Goal: Navigation & Orientation: Find specific page/section

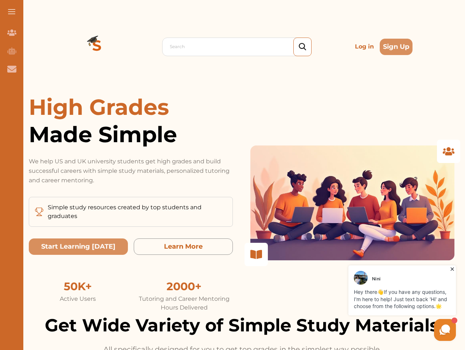
click at [233, 175] on p "We help US and UK university students get high grades and build successful care…" at bounding box center [131, 171] width 204 height 28
click at [12, 12] on span at bounding box center [11, 11] width 7 height 1
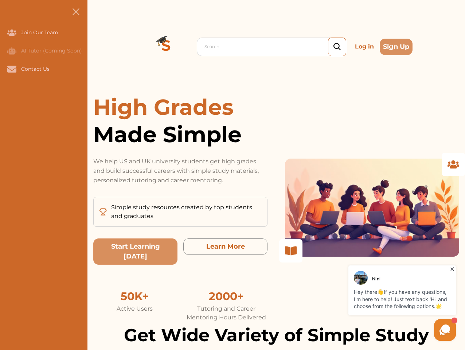
click at [12, 32] on icon "Join Our Team" at bounding box center [11, 33] width 9 height 6
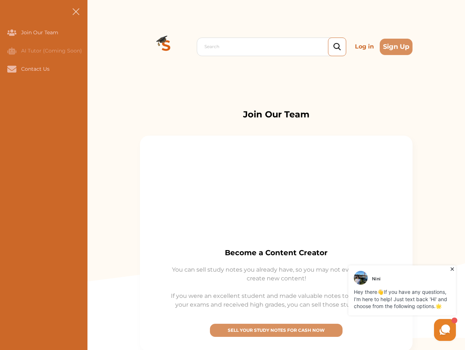
click at [12, 51] on icon "AI Tutor (Coming Soon)" at bounding box center [11, 50] width 9 height 7
click at [12, 69] on icon "Contact Us" at bounding box center [11, 69] width 9 height 7
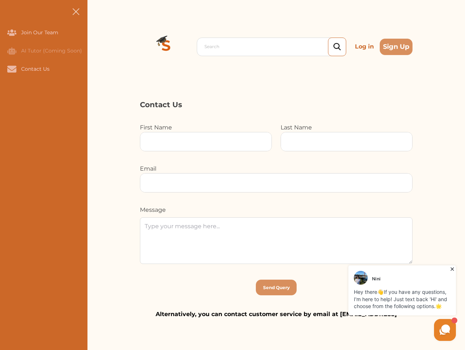
click at [97, 47] on div "Search Log in Sign Up Search Log in Sign Up" at bounding box center [276, 46] width 378 height 93
click at [364, 47] on p "Log in" at bounding box center [364, 46] width 25 height 15
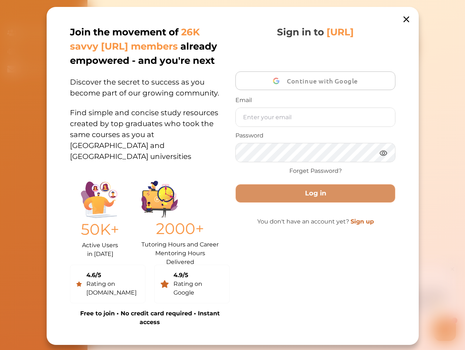
click at [396, 47] on div "Join the movement of 26K savvy [URL] members already empowered - and you're nex…" at bounding box center [233, 176] width 372 height 338
click at [78, 246] on div "50K+ Active Users in [DATE] 2000+ Tutoring Hours and Career Mentoring Hours Del…" at bounding box center [150, 217] width 160 height 82
